Goal: Information Seeking & Learning: Learn about a topic

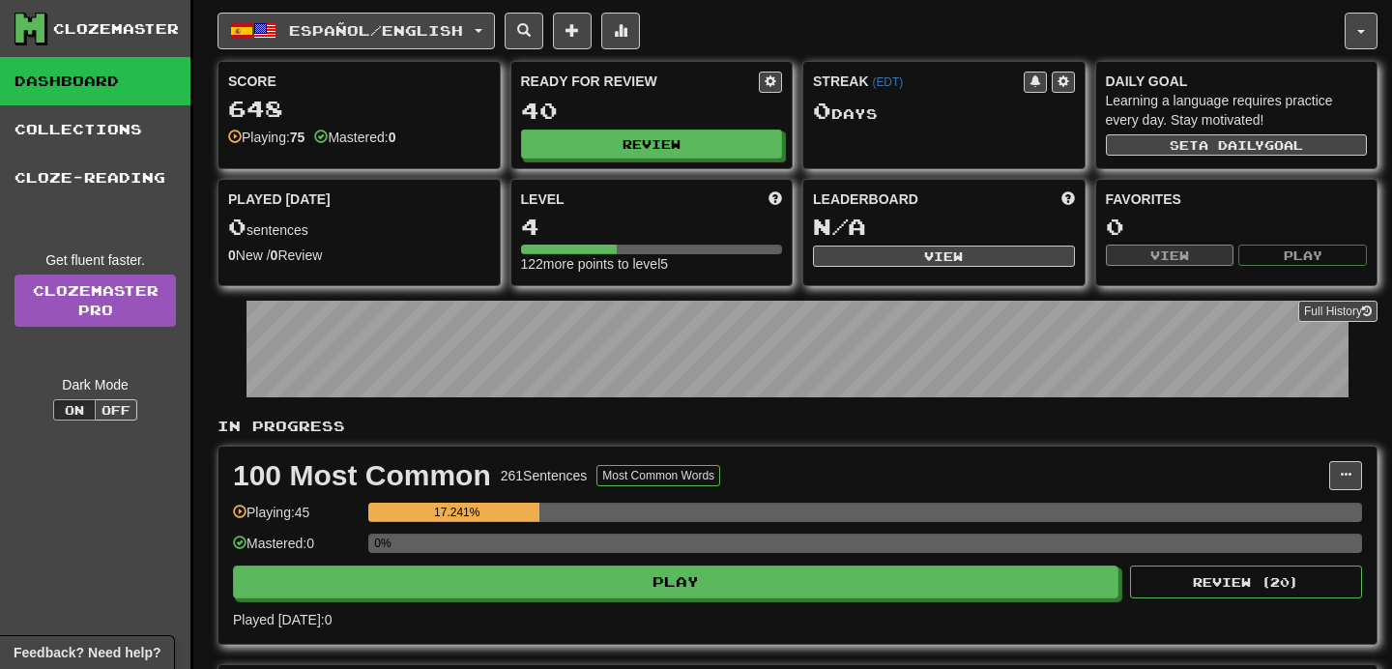
click at [133, 67] on link "Dashboard" at bounding box center [95, 81] width 190 height 48
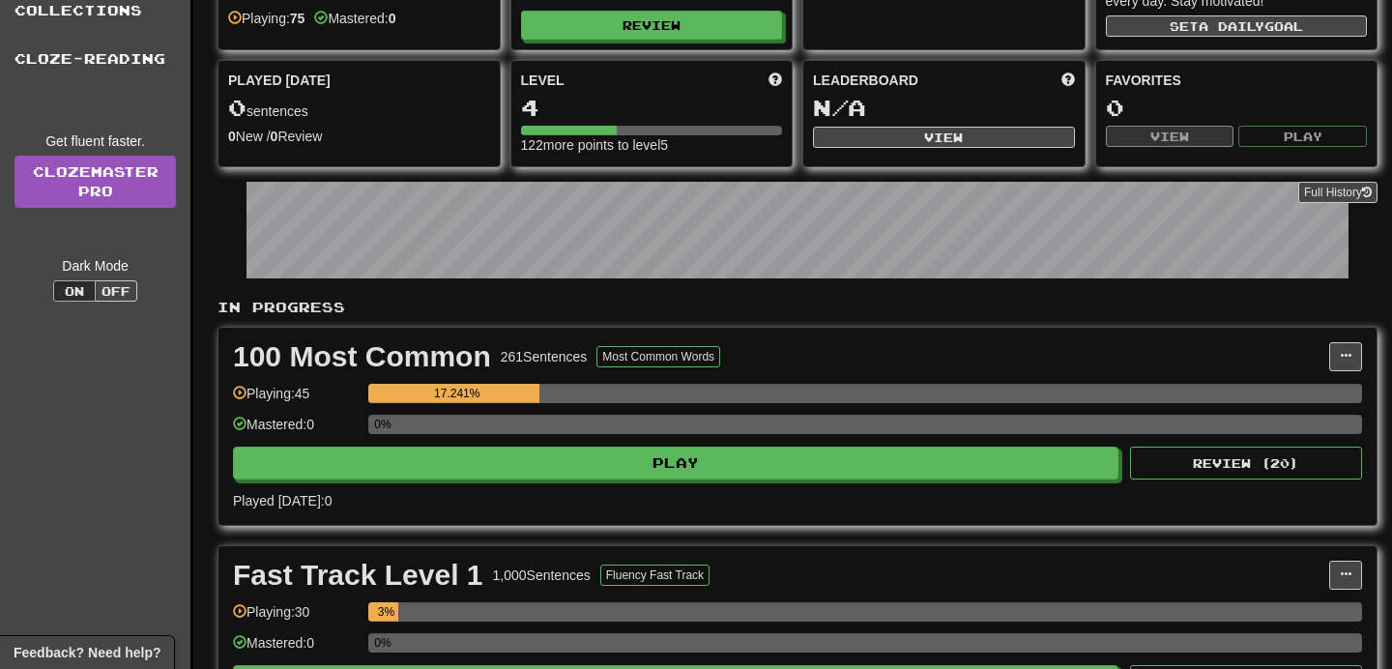
scroll to position [117, 0]
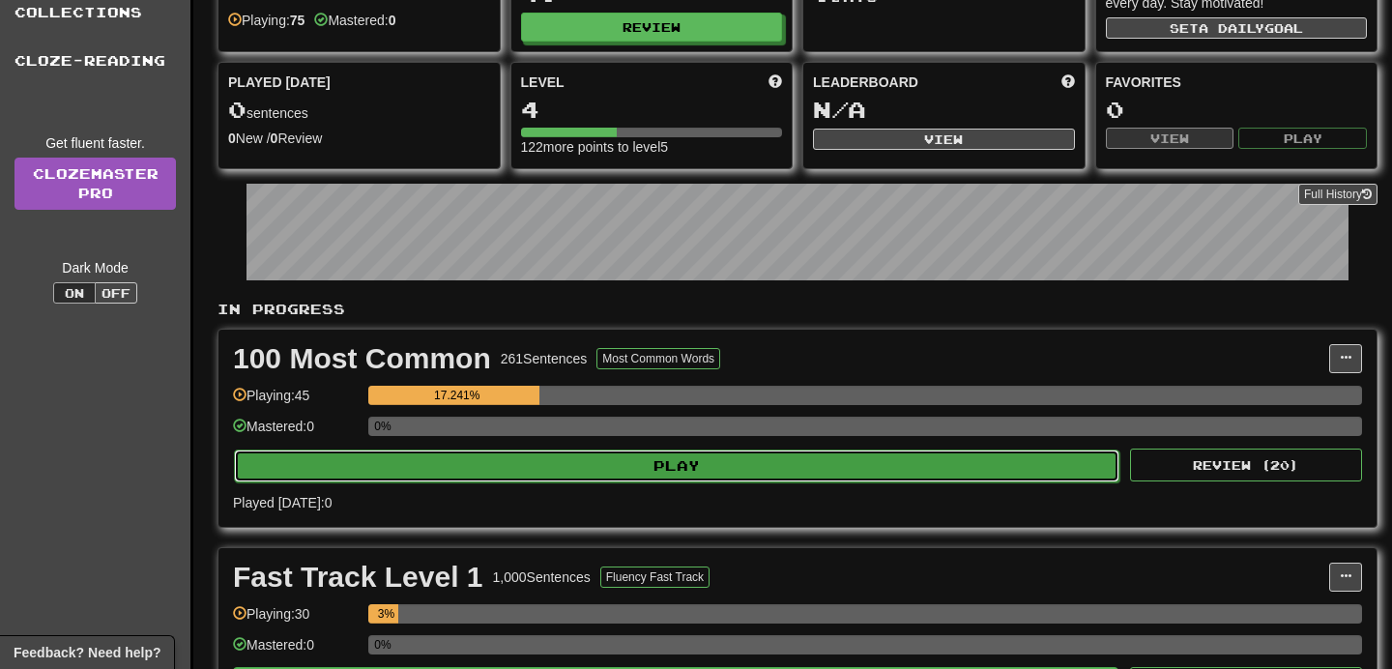
click at [539, 478] on button "Play" at bounding box center [677, 466] width 886 height 33
select select "**"
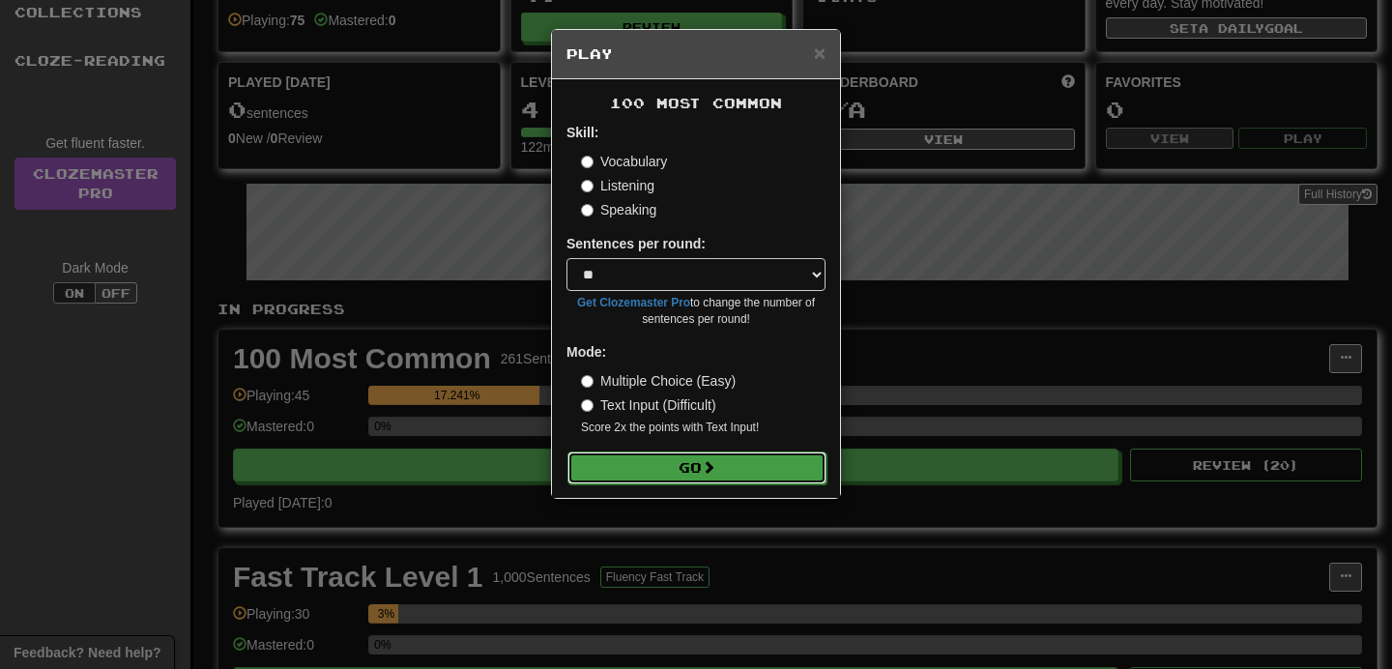
click at [689, 465] on button "Go" at bounding box center [697, 468] width 259 height 33
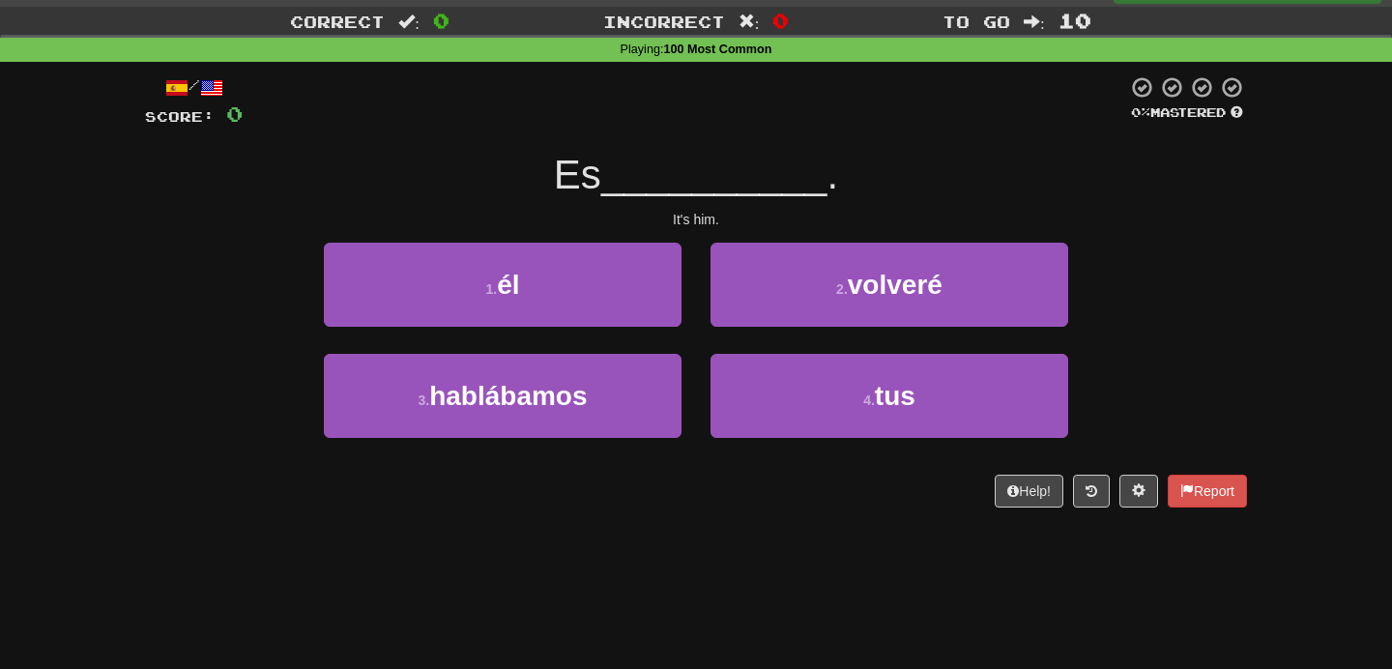
scroll to position [44, 0]
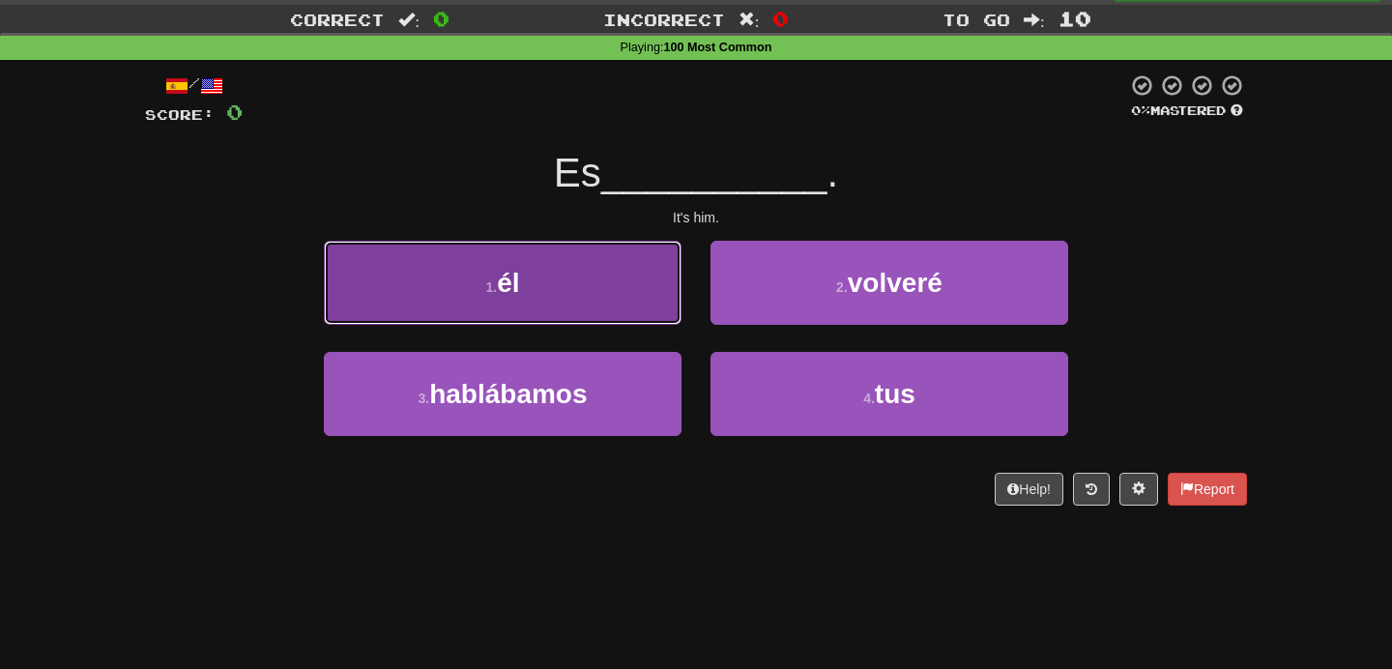
click at [570, 306] on button "1 . él" at bounding box center [503, 283] width 358 height 84
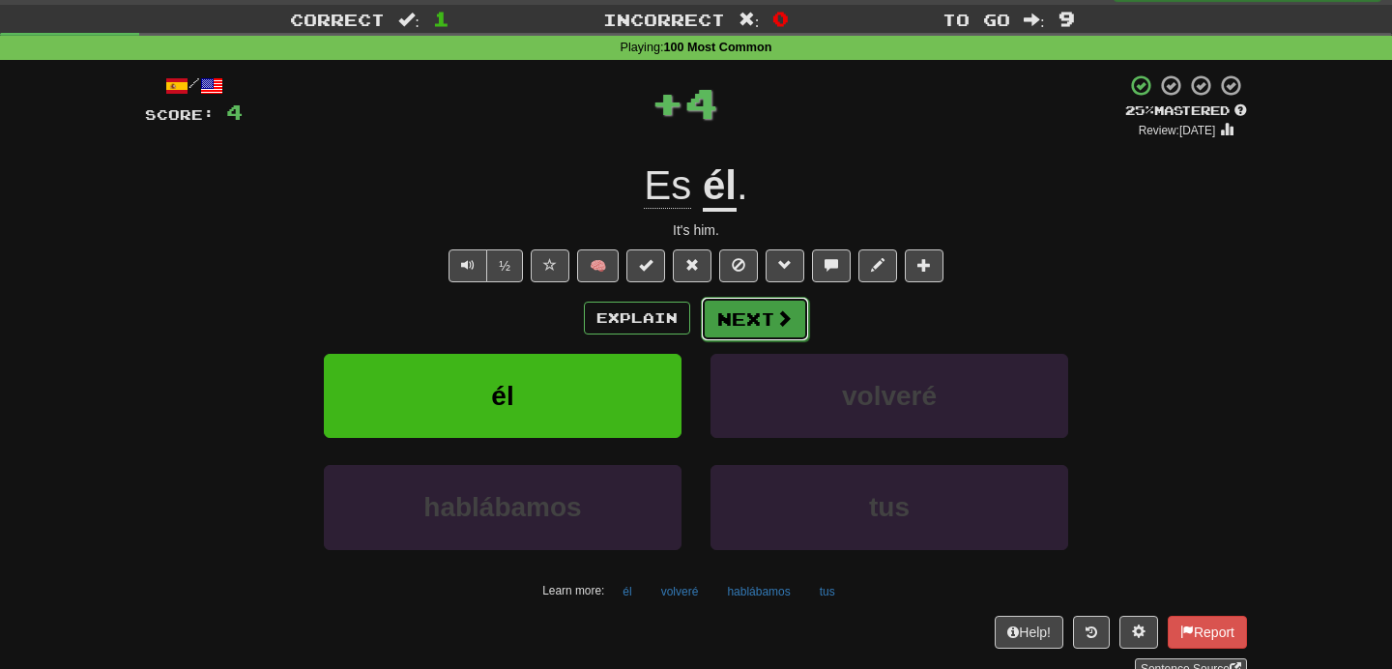
click at [746, 314] on button "Next" at bounding box center [755, 319] width 108 height 44
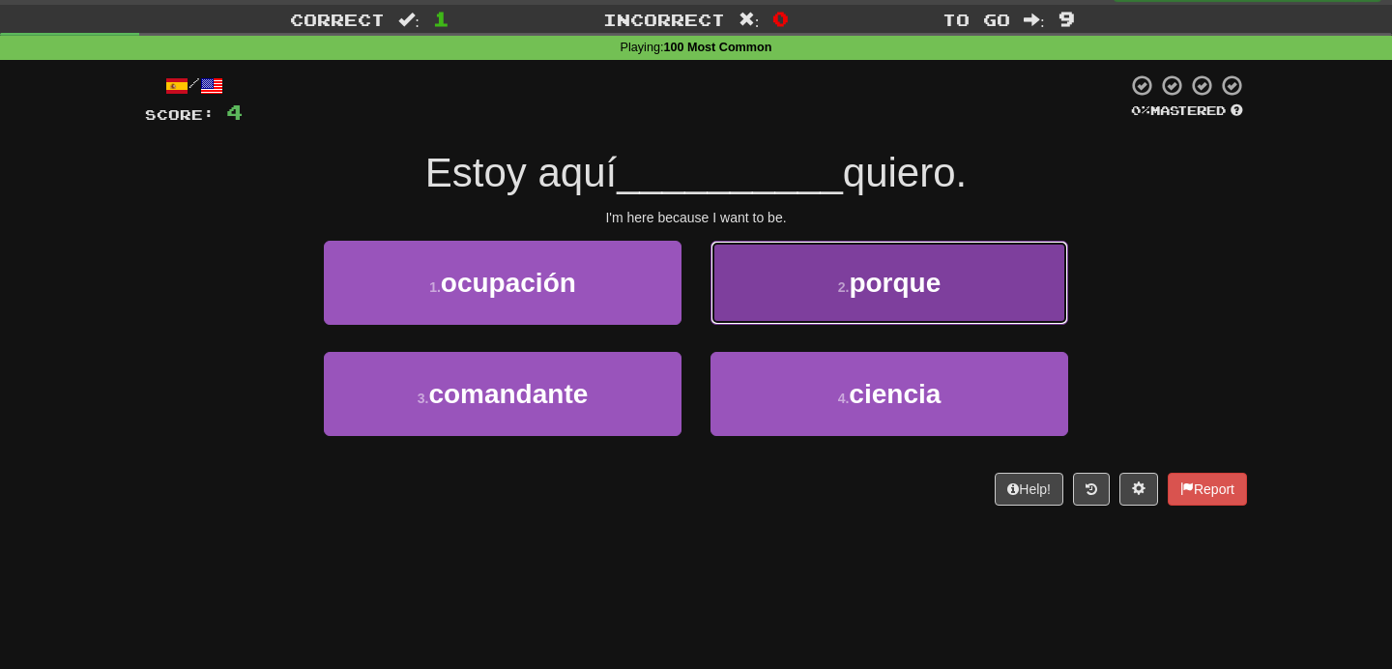
click at [864, 302] on button "2 . porque" at bounding box center [890, 283] width 358 height 84
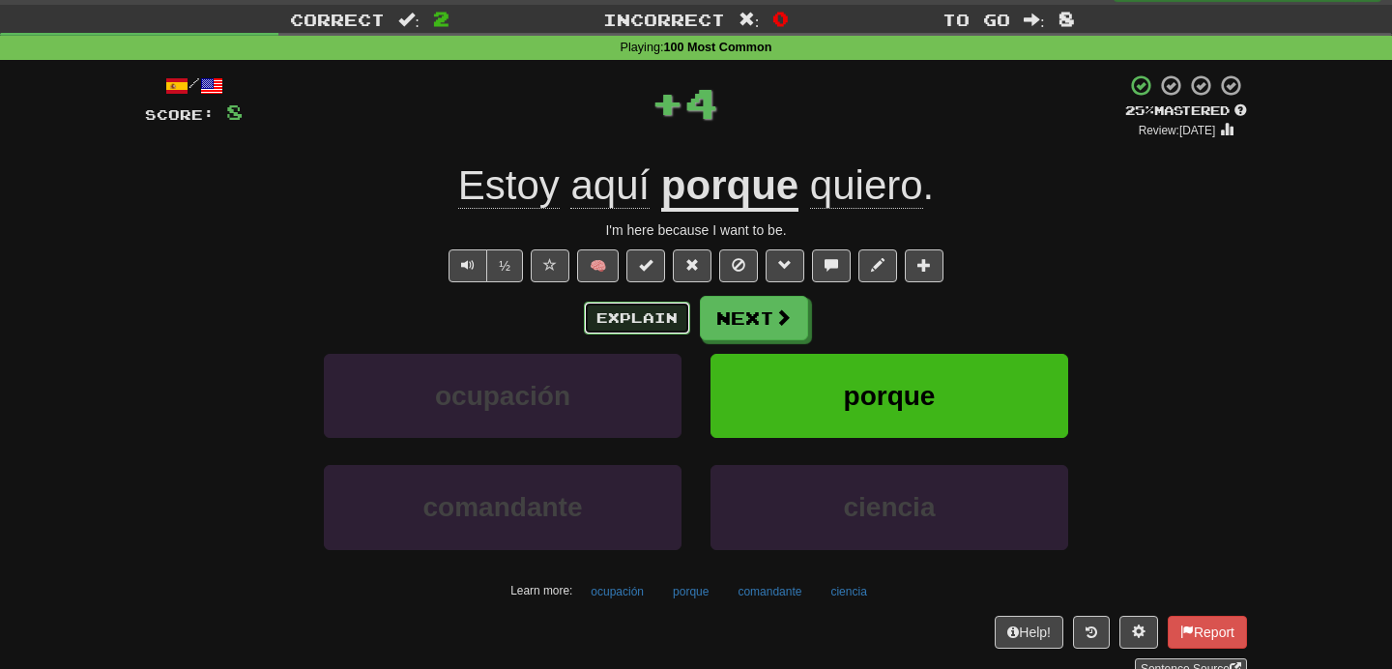
click at [614, 315] on button "Explain" at bounding box center [637, 318] width 106 height 33
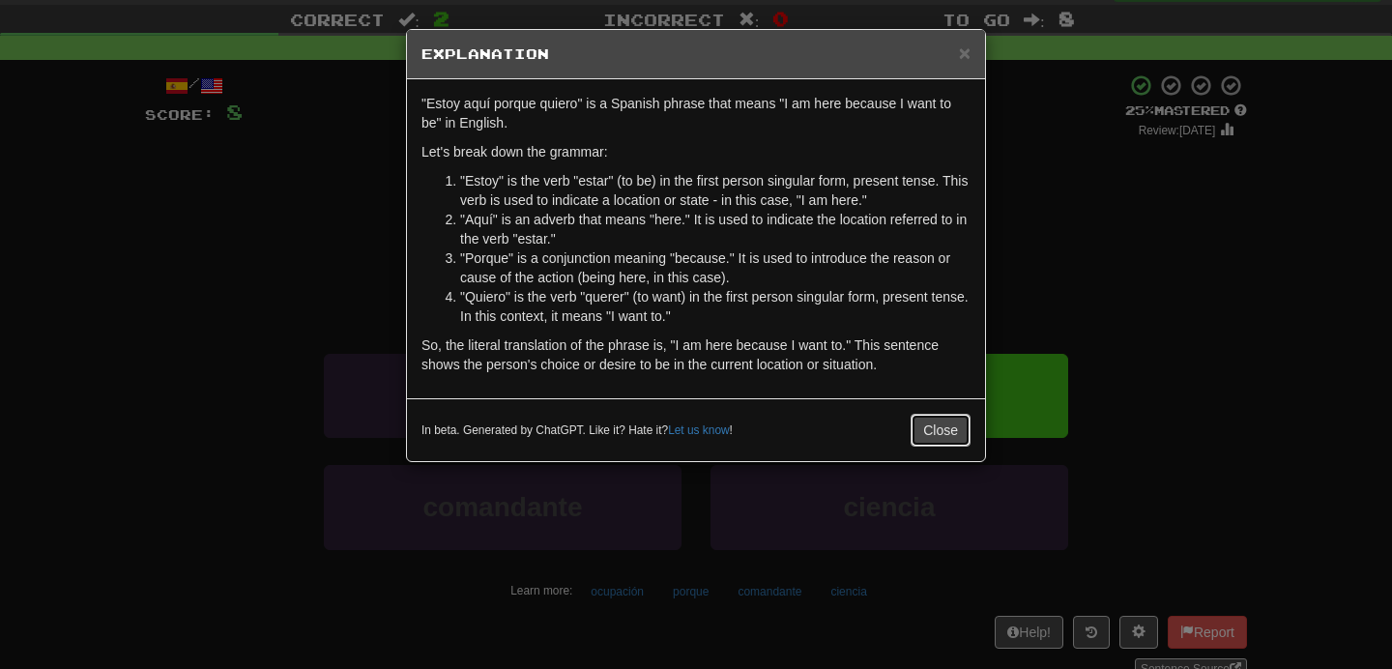
click at [935, 430] on button "Close" at bounding box center [941, 430] width 60 height 33
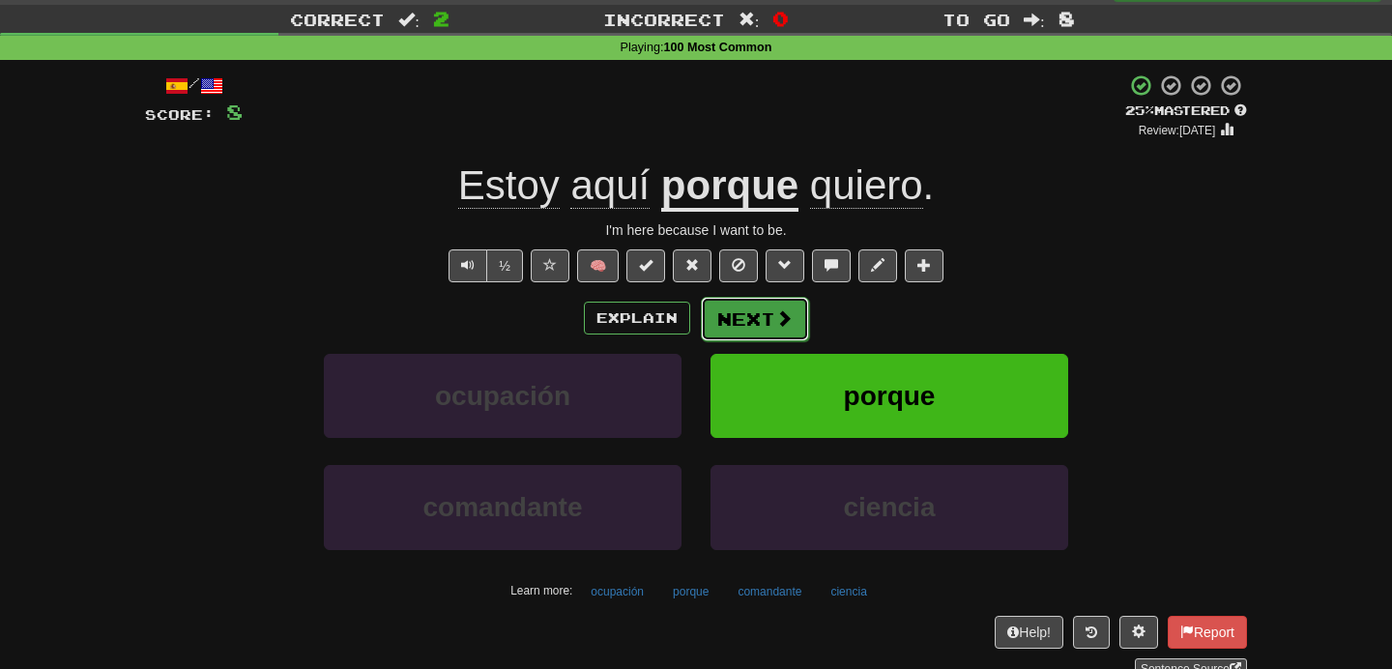
click at [775, 316] on span at bounding box center [783, 317] width 17 height 17
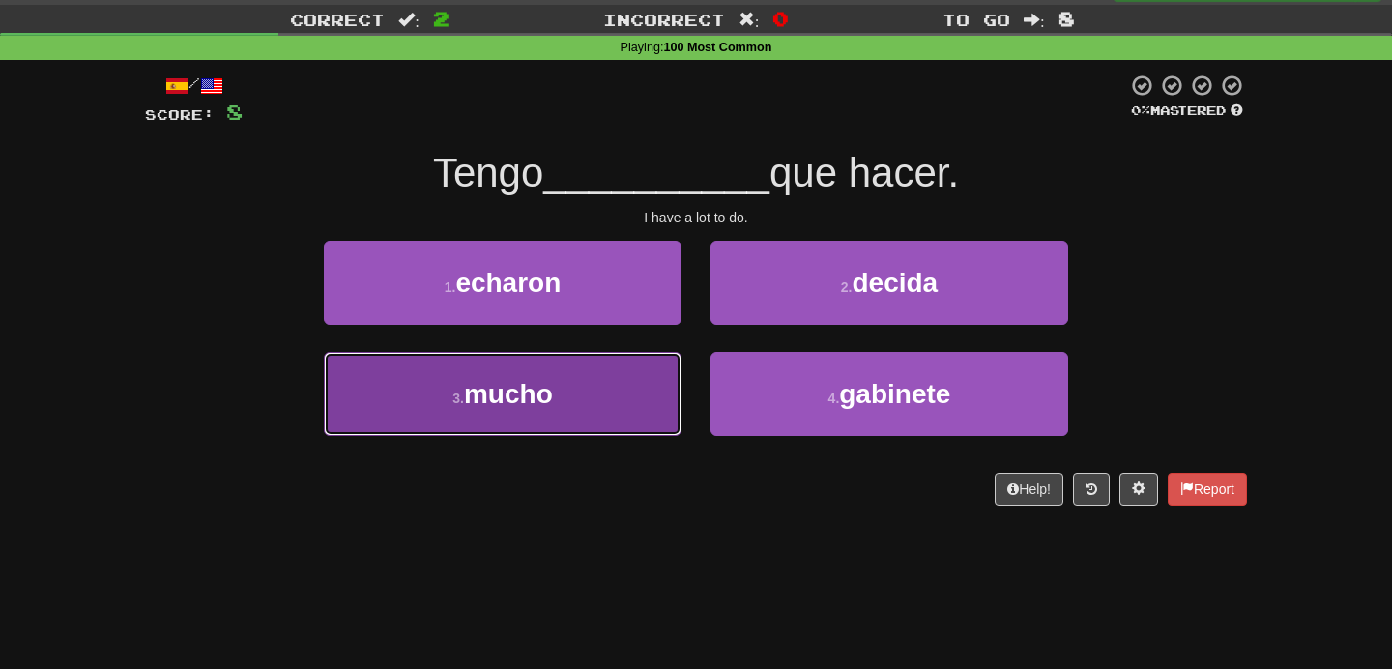
click at [579, 406] on button "3 . mucho" at bounding box center [503, 394] width 358 height 84
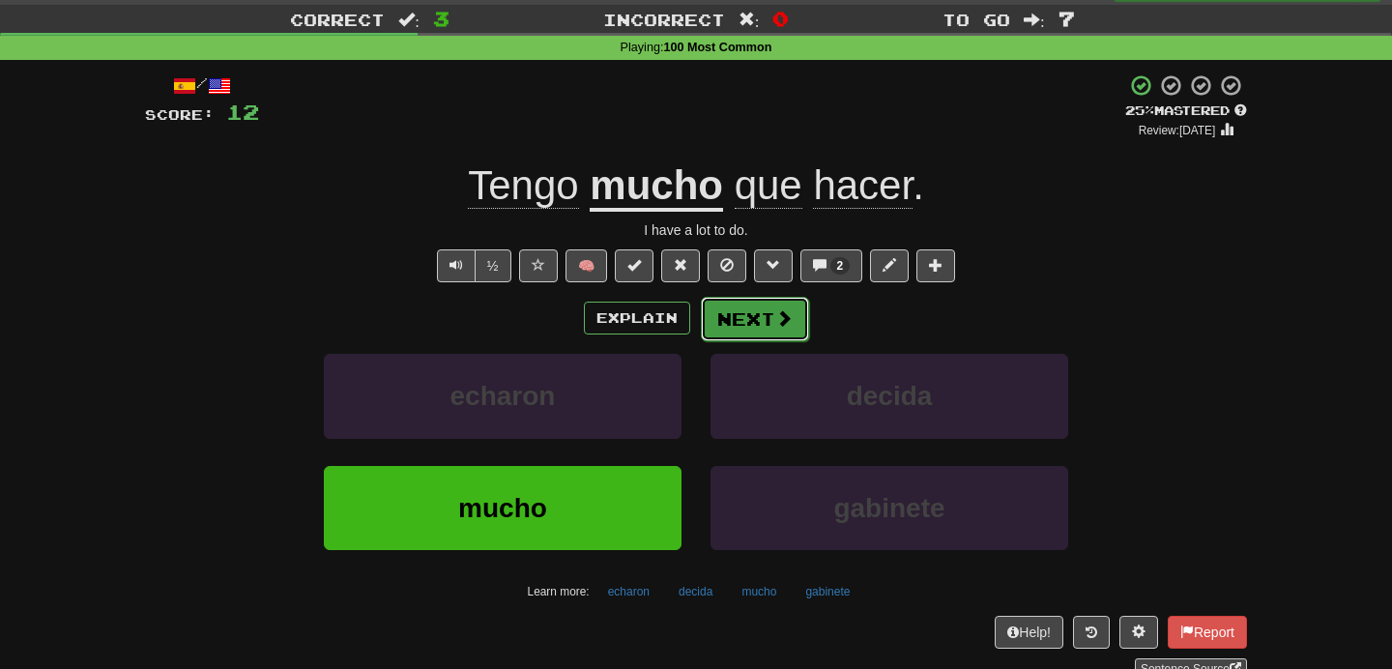
click at [755, 323] on button "Next" at bounding box center [755, 319] width 108 height 44
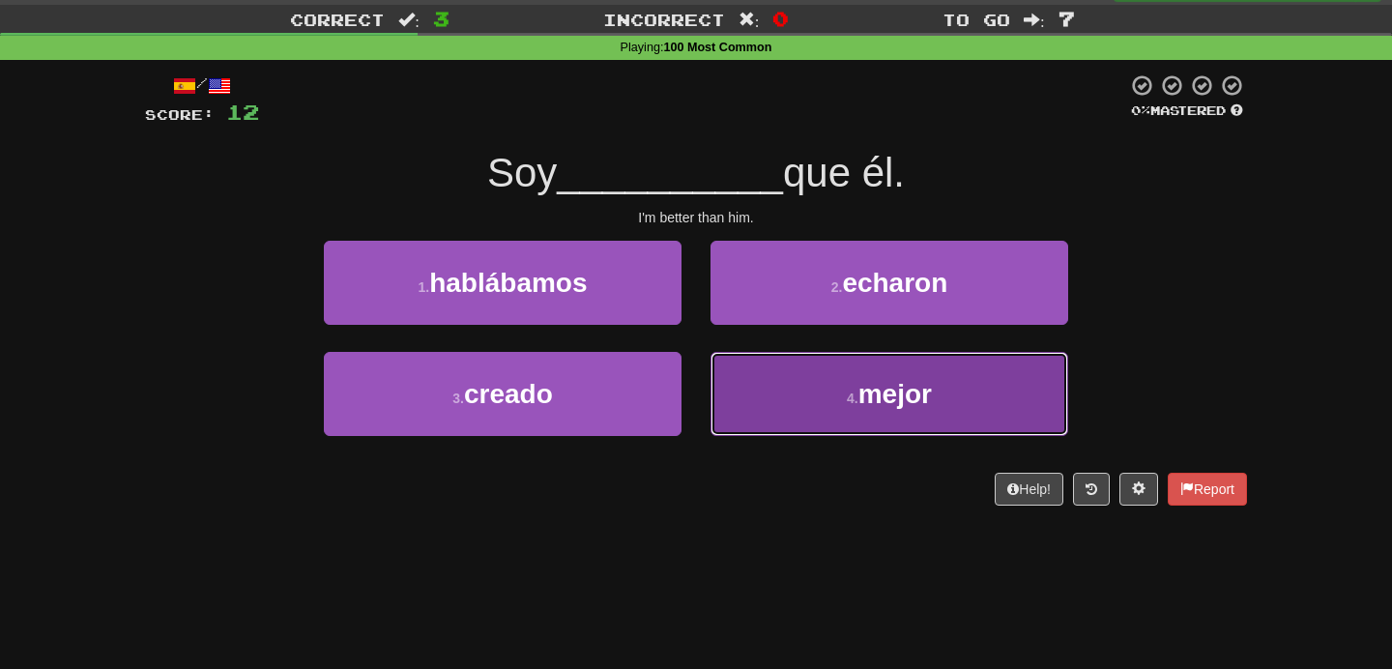
click at [892, 418] on button "4 . mejor" at bounding box center [890, 394] width 358 height 84
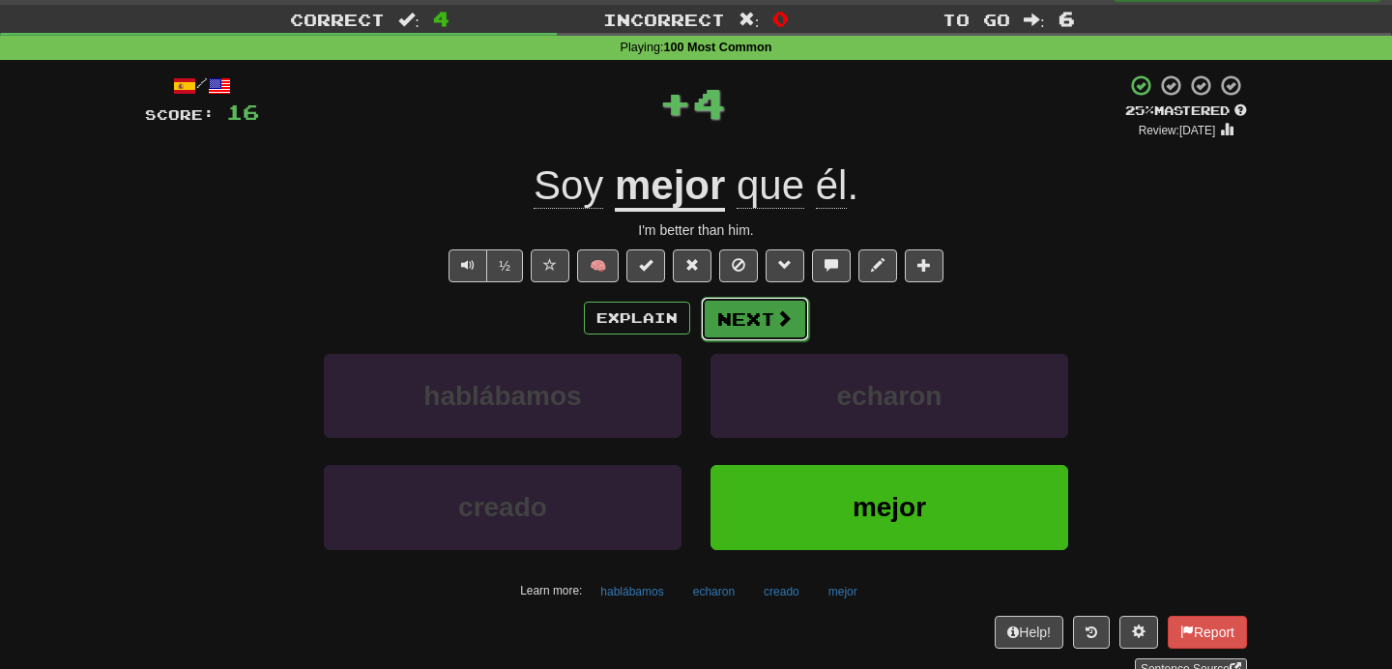
click at [759, 318] on button "Next" at bounding box center [755, 319] width 108 height 44
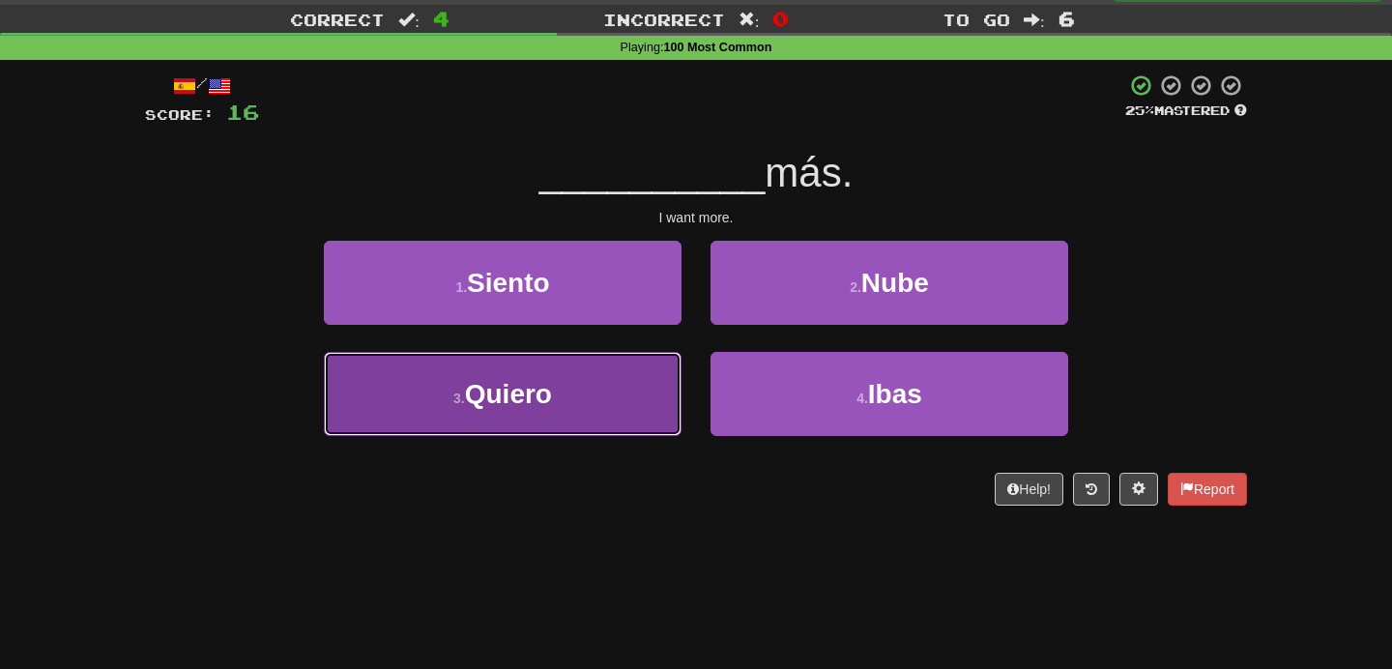
click at [490, 383] on span "Quiero" at bounding box center [508, 394] width 87 height 30
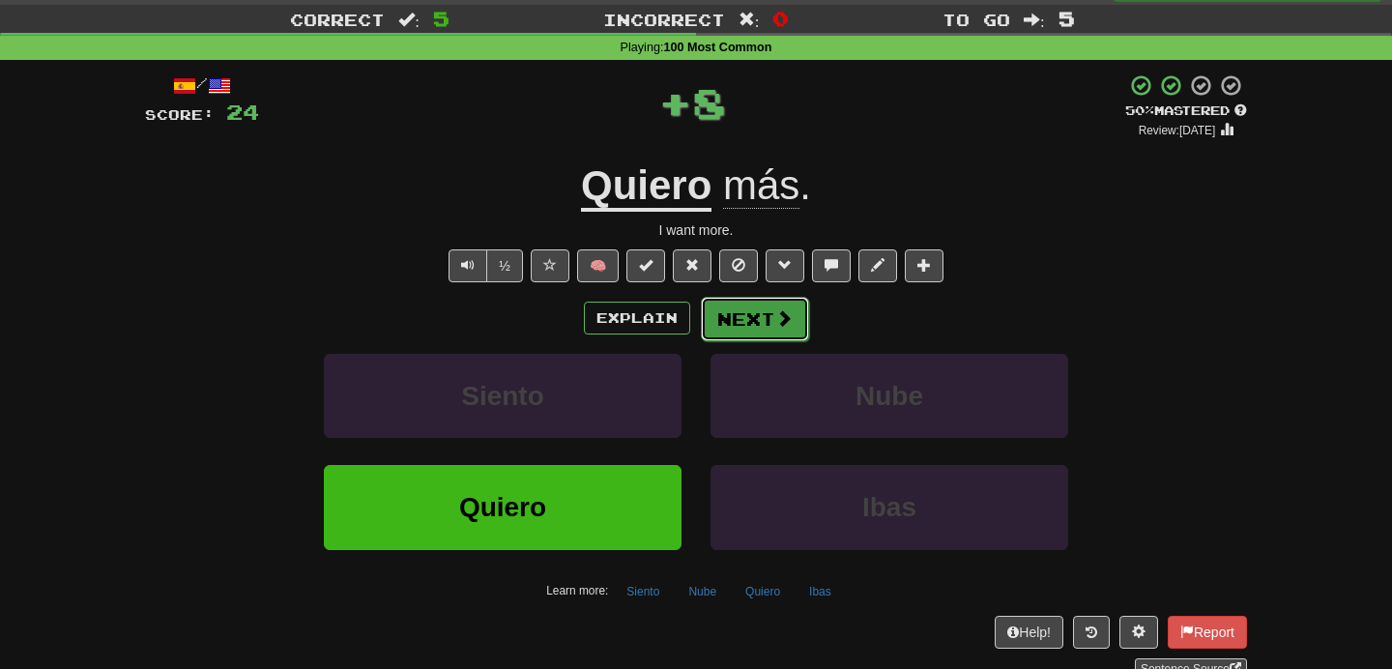
click at [783, 314] on span at bounding box center [783, 317] width 17 height 17
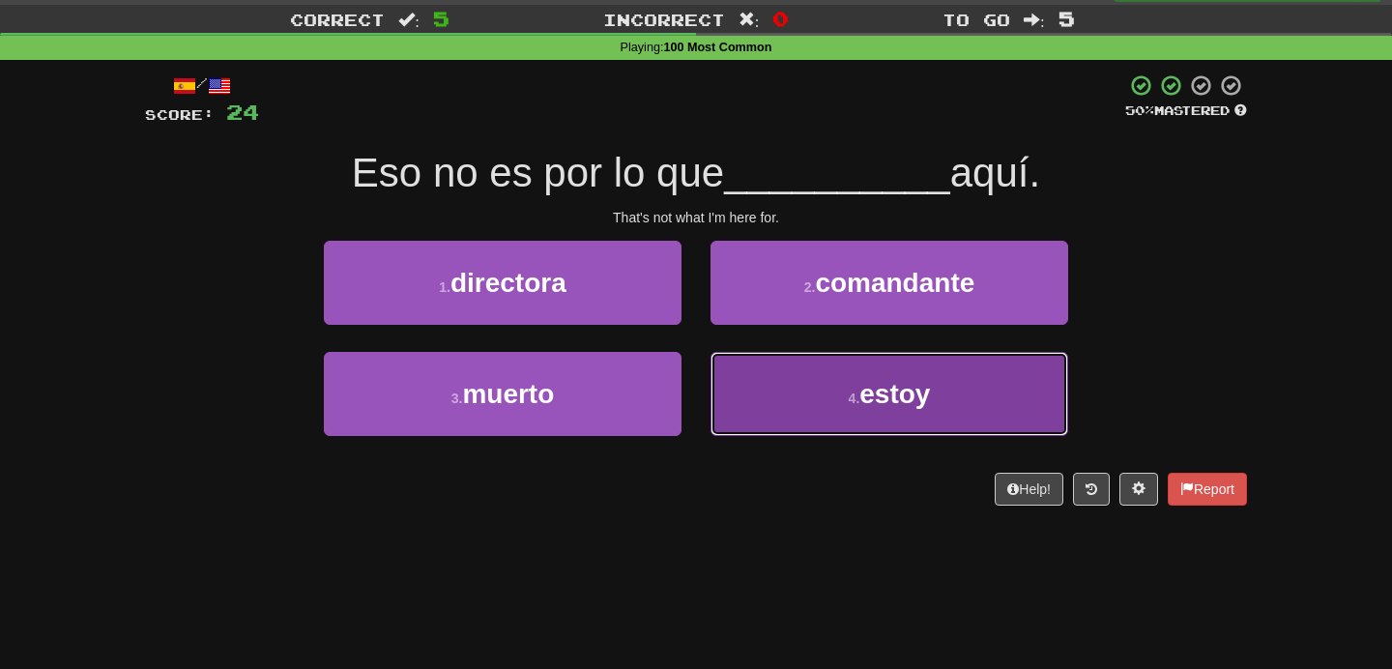
click at [838, 400] on button "4 . estoy" at bounding box center [890, 394] width 358 height 84
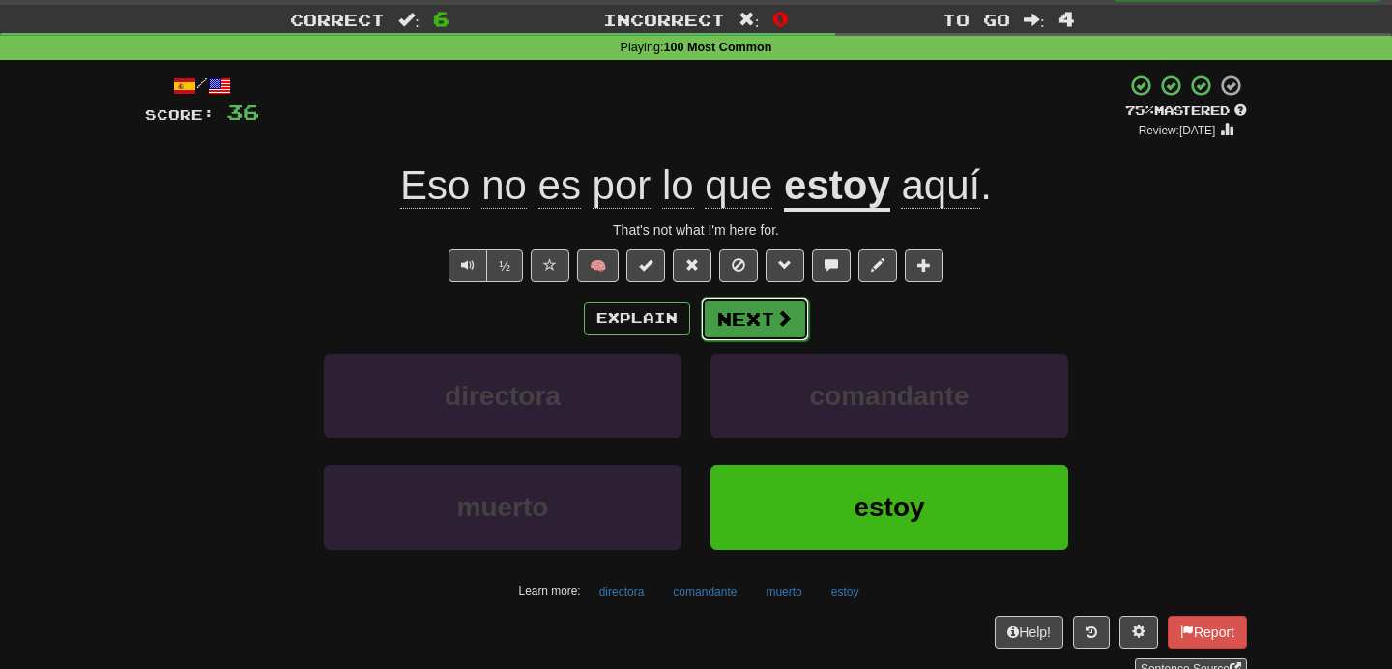
click at [764, 322] on button "Next" at bounding box center [755, 319] width 108 height 44
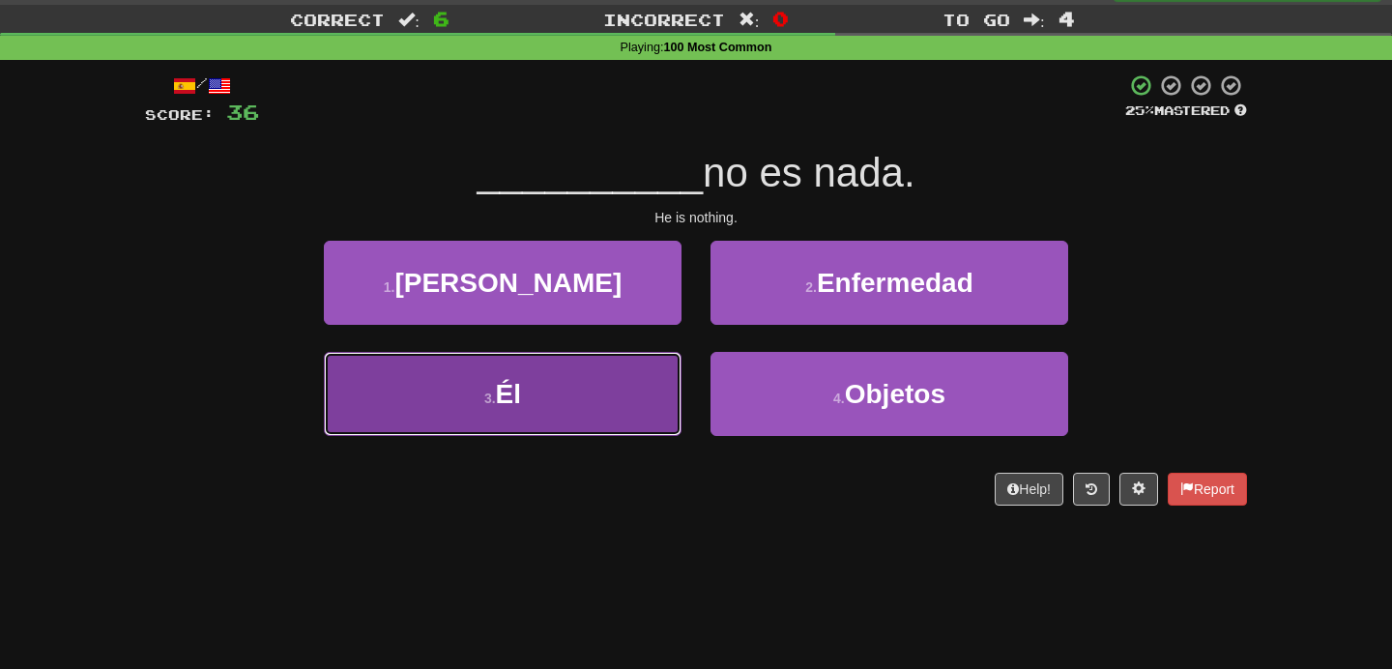
click at [587, 416] on button "3 . Él" at bounding box center [503, 394] width 358 height 84
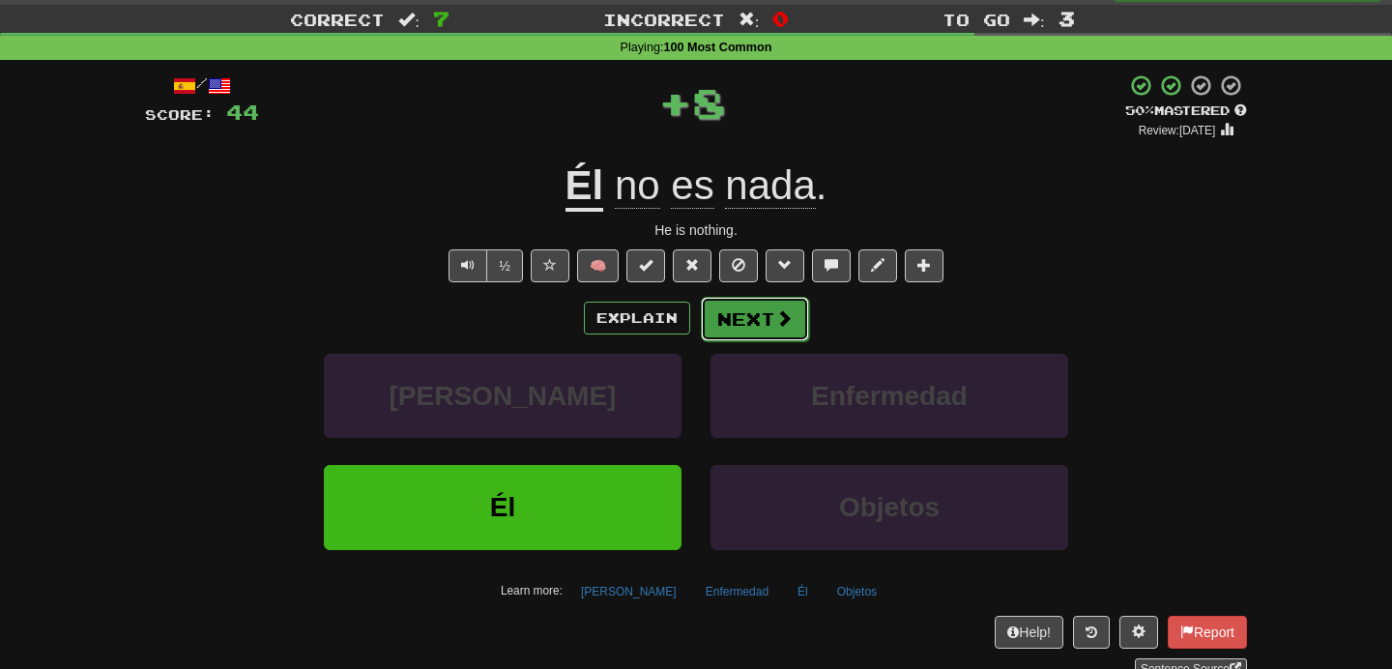
click at [744, 321] on button "Next" at bounding box center [755, 319] width 108 height 44
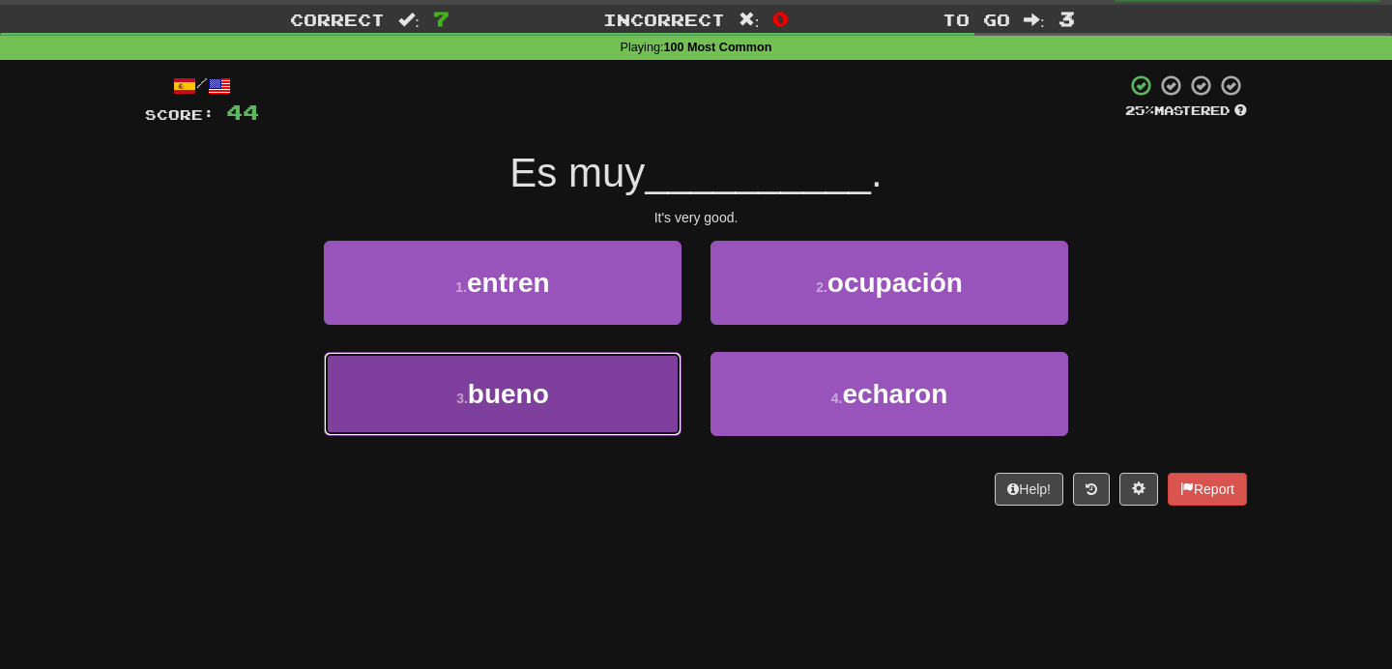
click at [564, 385] on button "3 . bueno" at bounding box center [503, 394] width 358 height 84
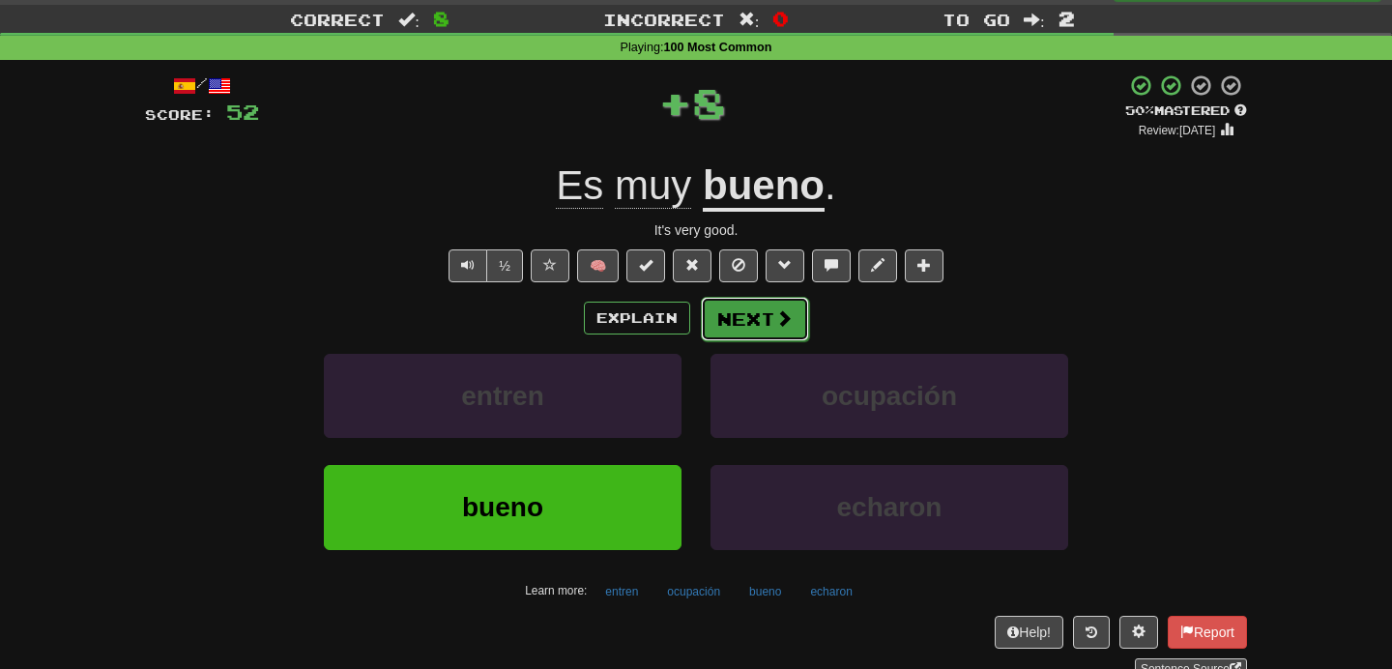
click at [750, 312] on button "Next" at bounding box center [755, 319] width 108 height 44
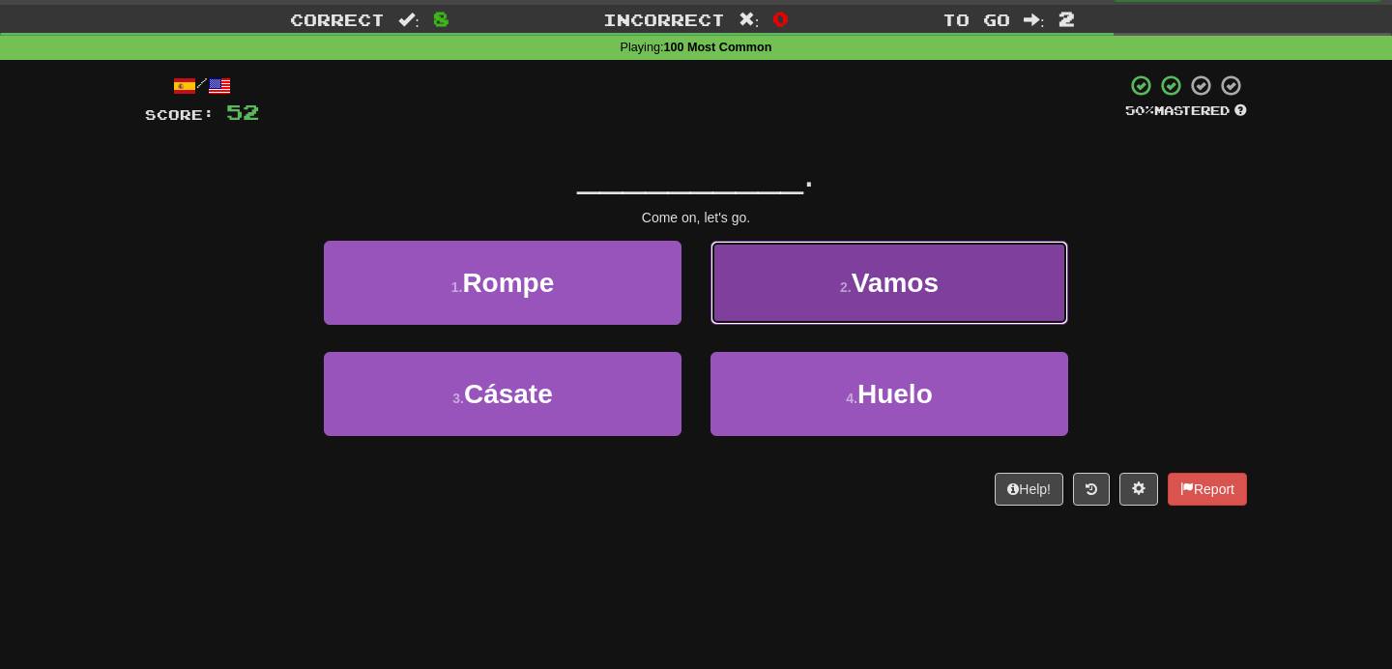
click at [823, 270] on button "2 . Vamos" at bounding box center [890, 283] width 358 height 84
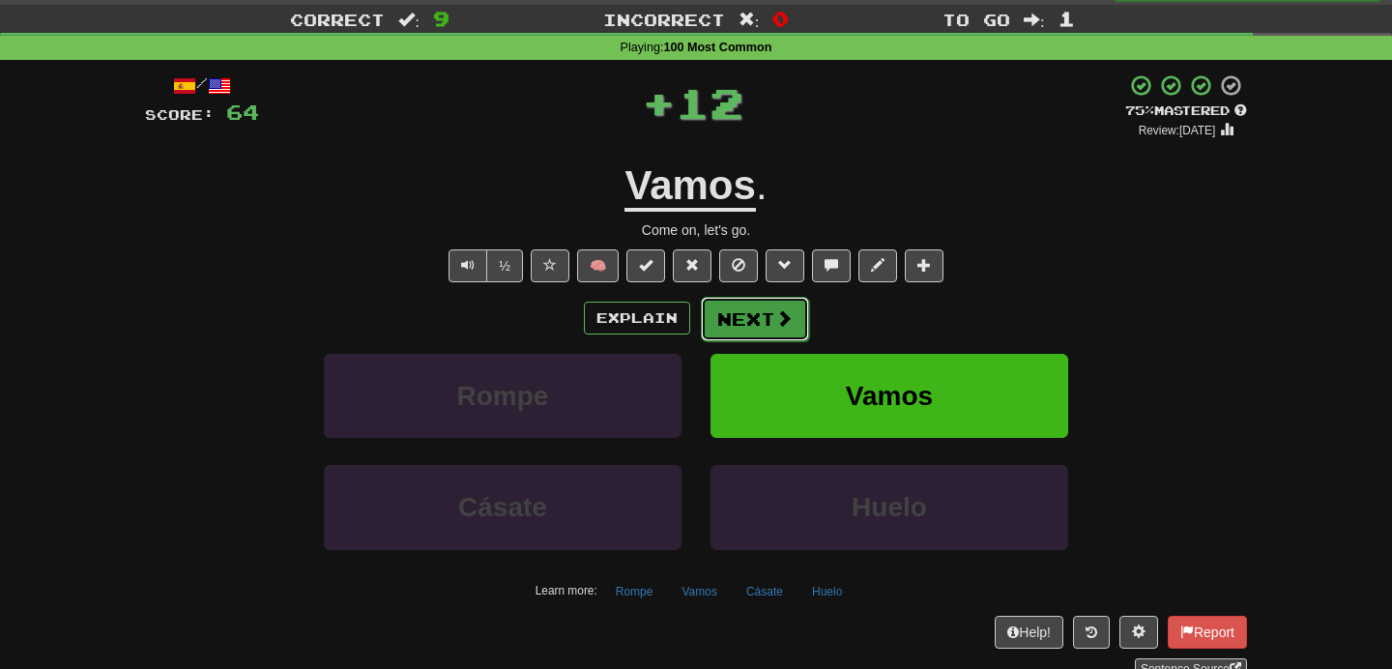
click at [743, 302] on button "Next" at bounding box center [755, 319] width 108 height 44
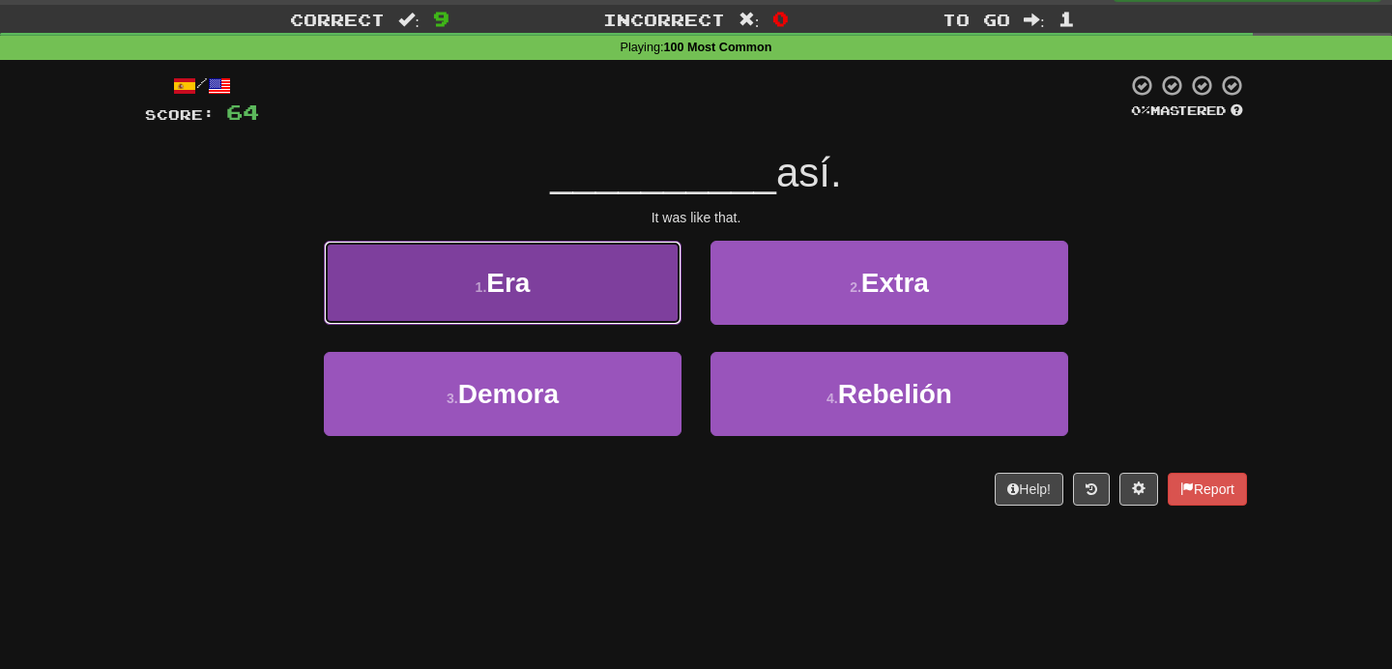
click at [528, 278] on span "Era" at bounding box center [508, 283] width 44 height 30
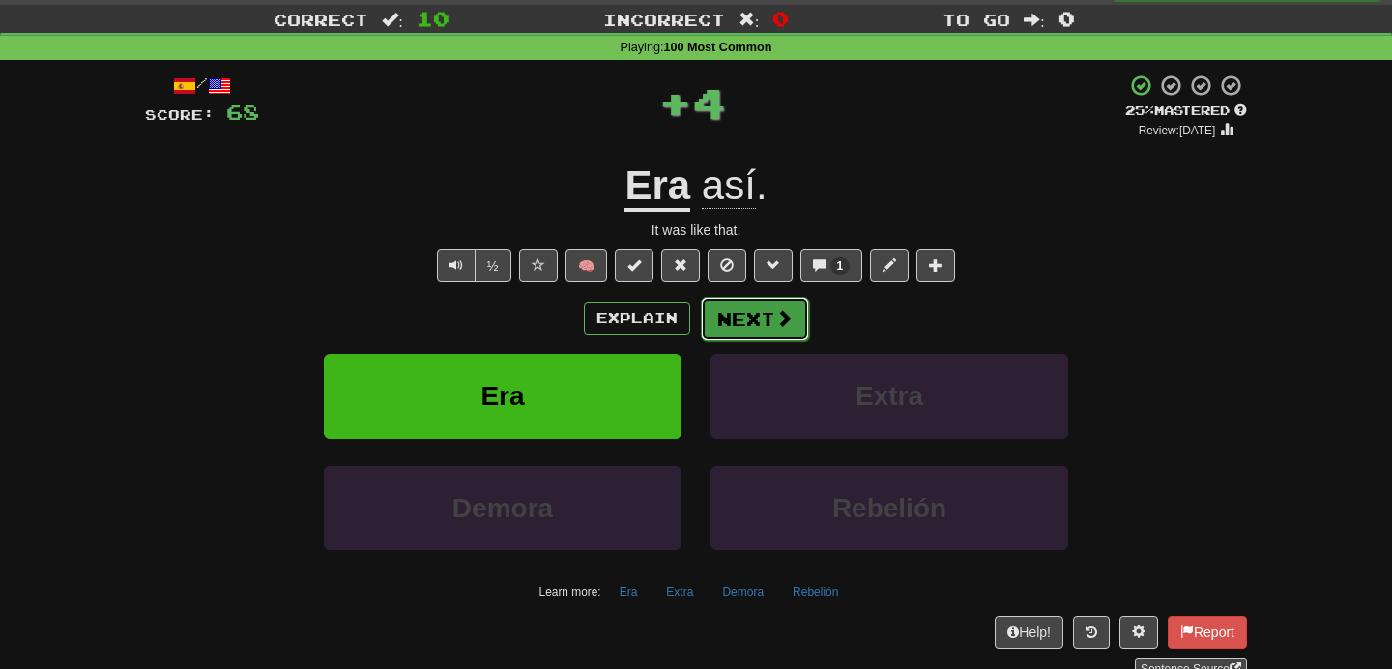
click at [748, 323] on button "Next" at bounding box center [755, 319] width 108 height 44
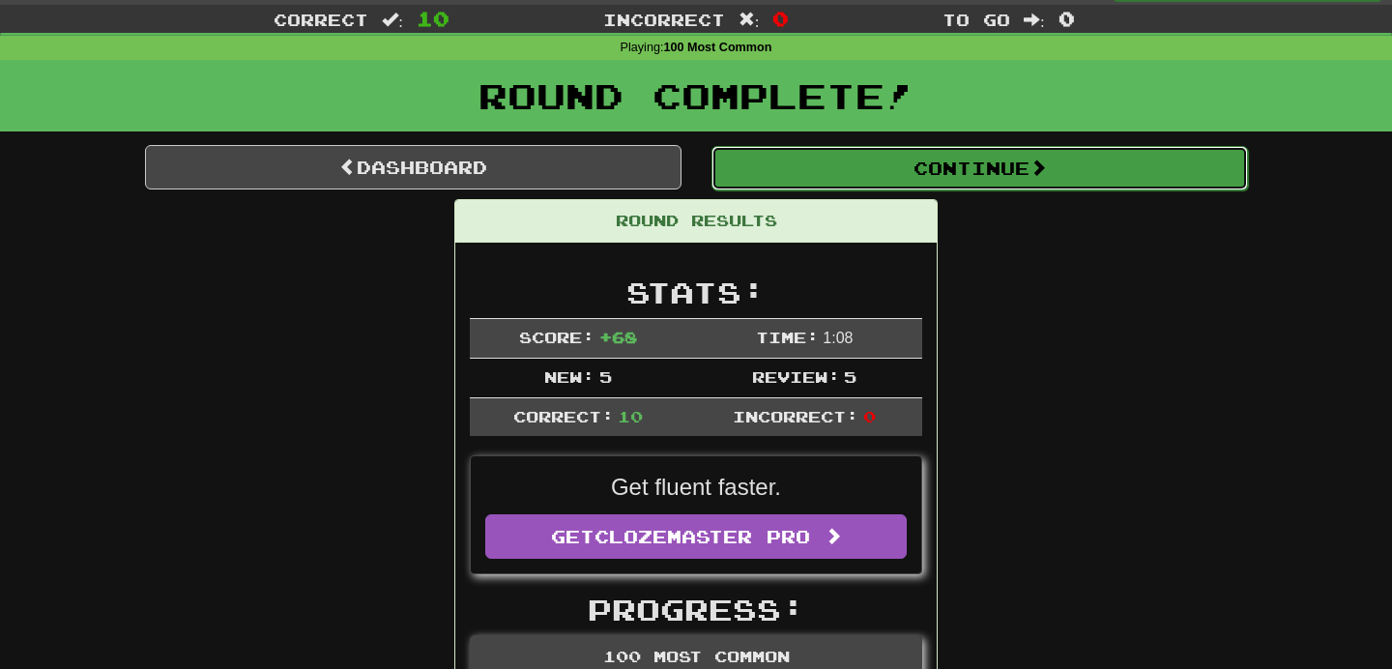
click at [869, 179] on button "Continue" at bounding box center [980, 168] width 537 height 44
